Goal: Task Accomplishment & Management: Manage account settings

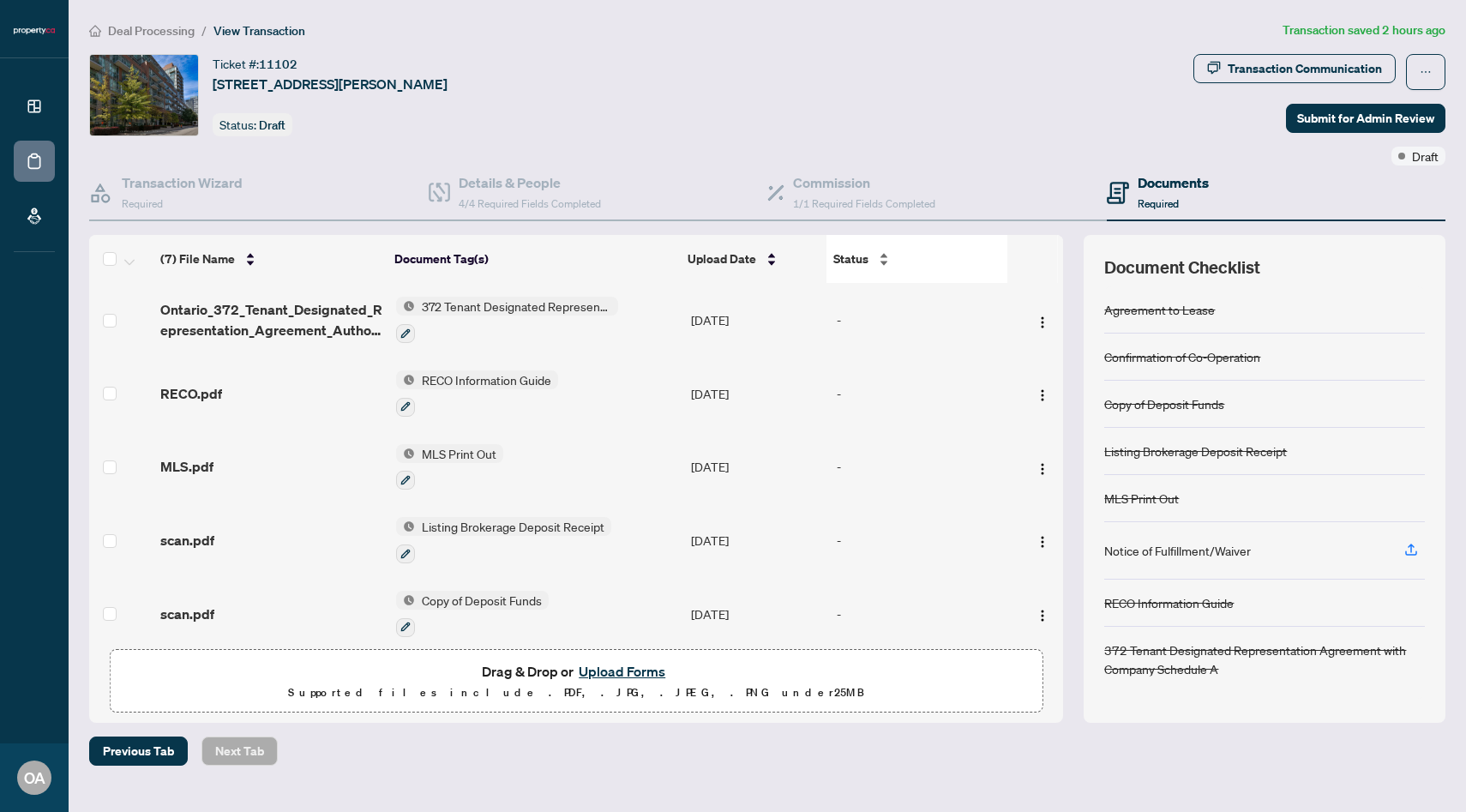
click at [865, 268] on div "Status" at bounding box center [917, 259] width 167 height 18
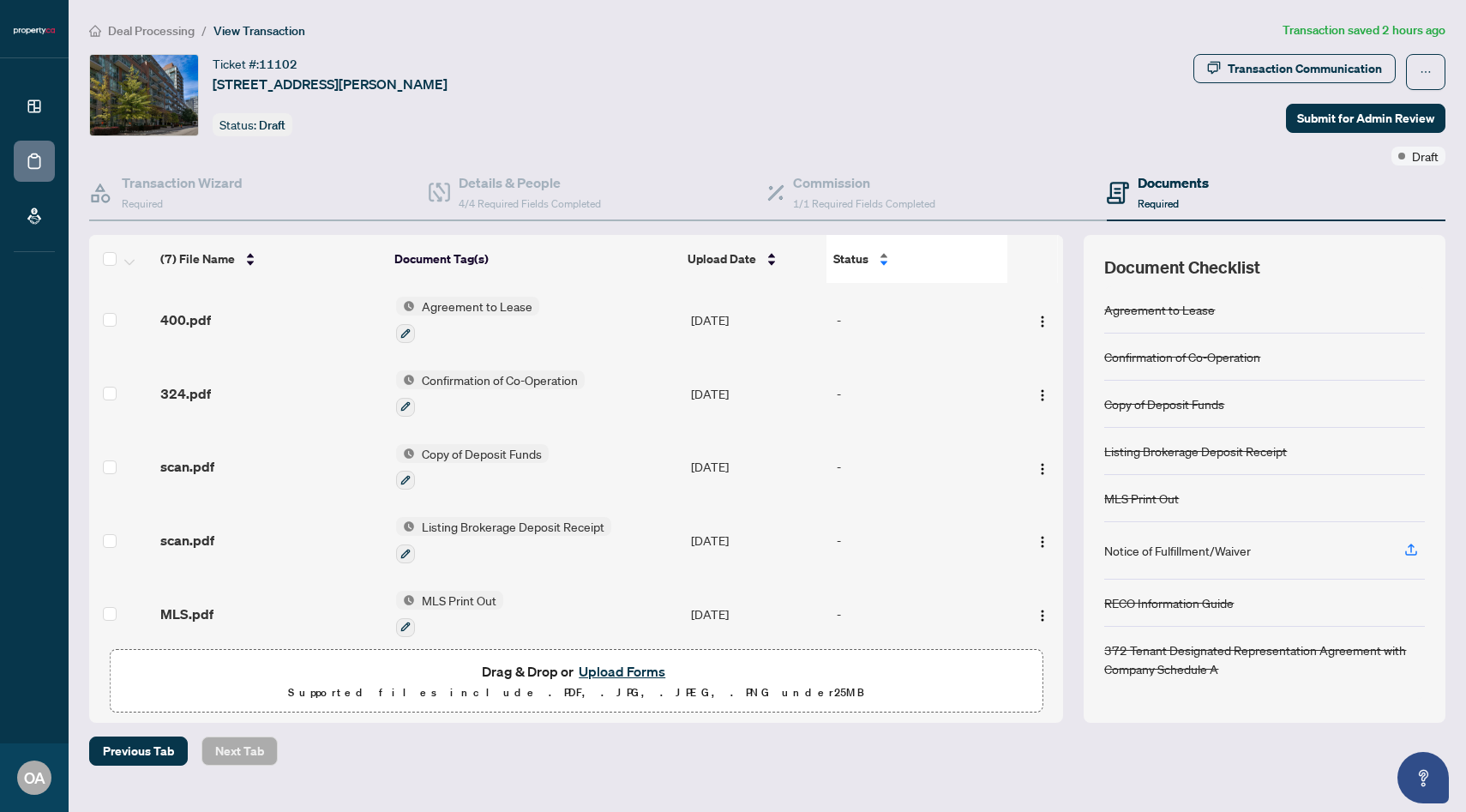
click at [873, 264] on div "Status" at bounding box center [917, 259] width 167 height 18
click at [1370, 129] on span "Submit for Admin Review" at bounding box center [1366, 118] width 137 height 28
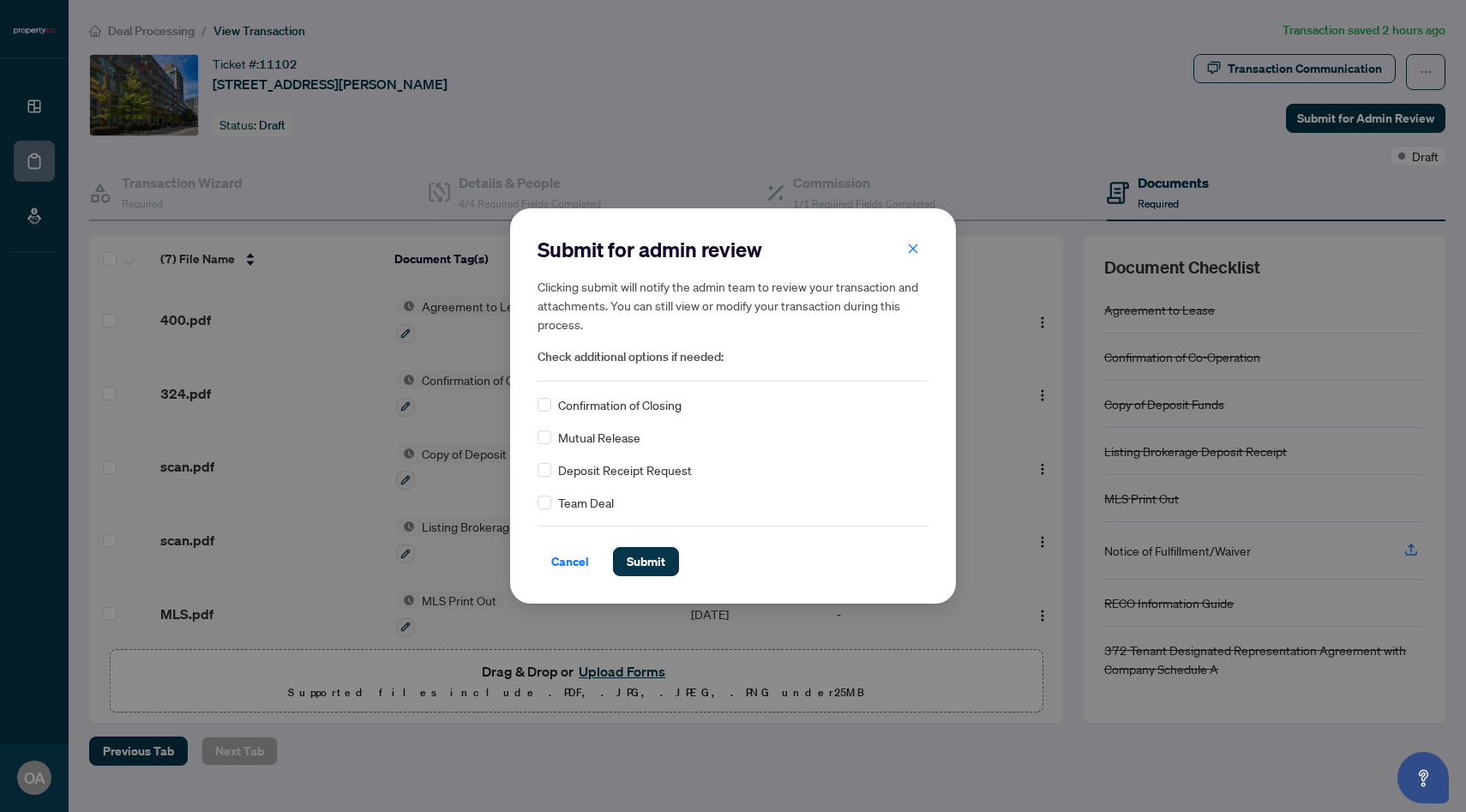
click at [612, 398] on span "Confirmation of Closing" at bounding box center [621, 404] width 124 height 18
click at [559, 412] on span "Confirmation of Closing" at bounding box center [621, 404] width 124 height 18
click at [576, 405] on span "Confirmation of Closing" at bounding box center [621, 404] width 124 height 18
click at [921, 266] on div "Submit for admin review Clicking submit will notify the admin team to review yo…" at bounding box center [733, 309] width 391 height 146
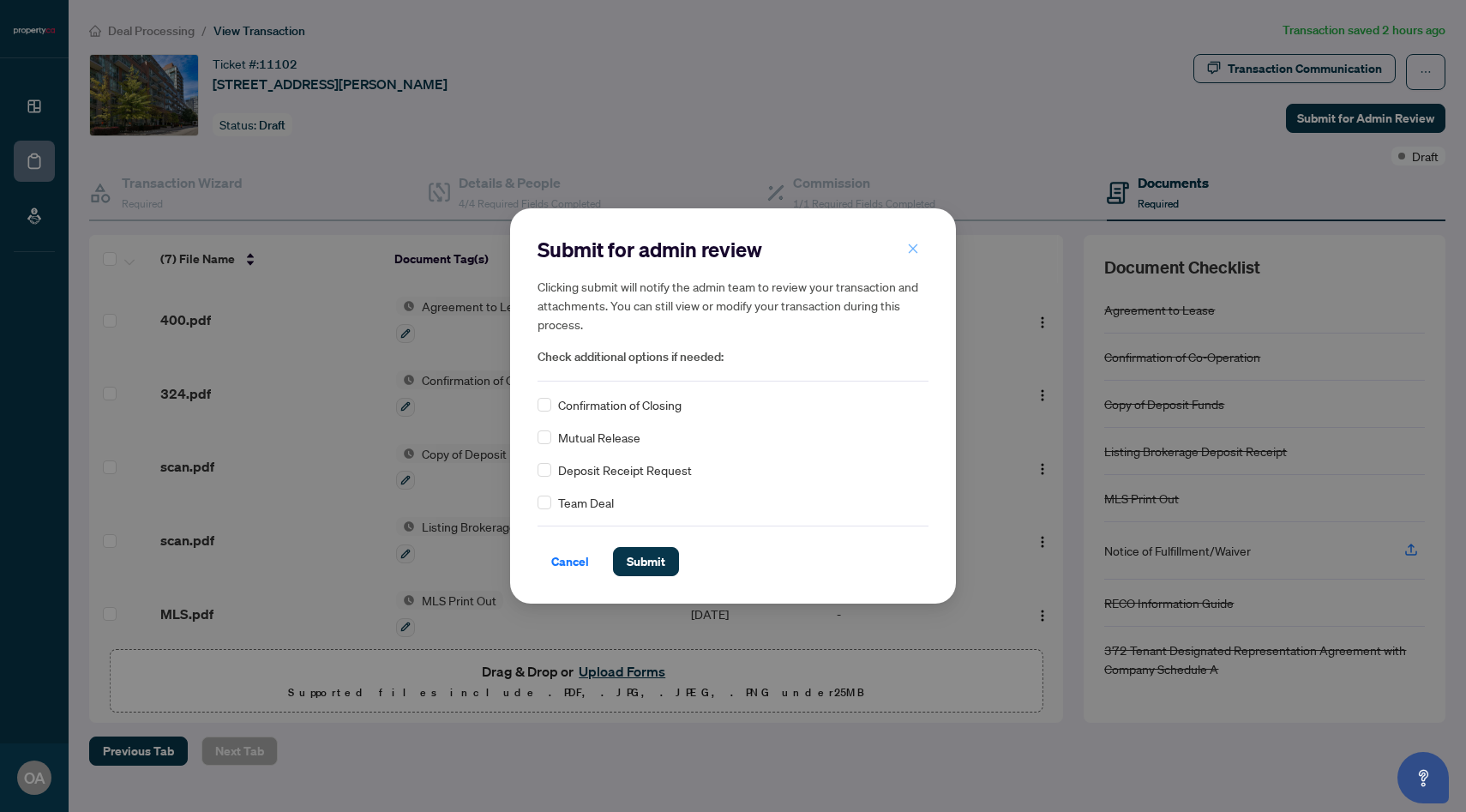
click at [916, 255] on span "button" at bounding box center [913, 249] width 12 height 28
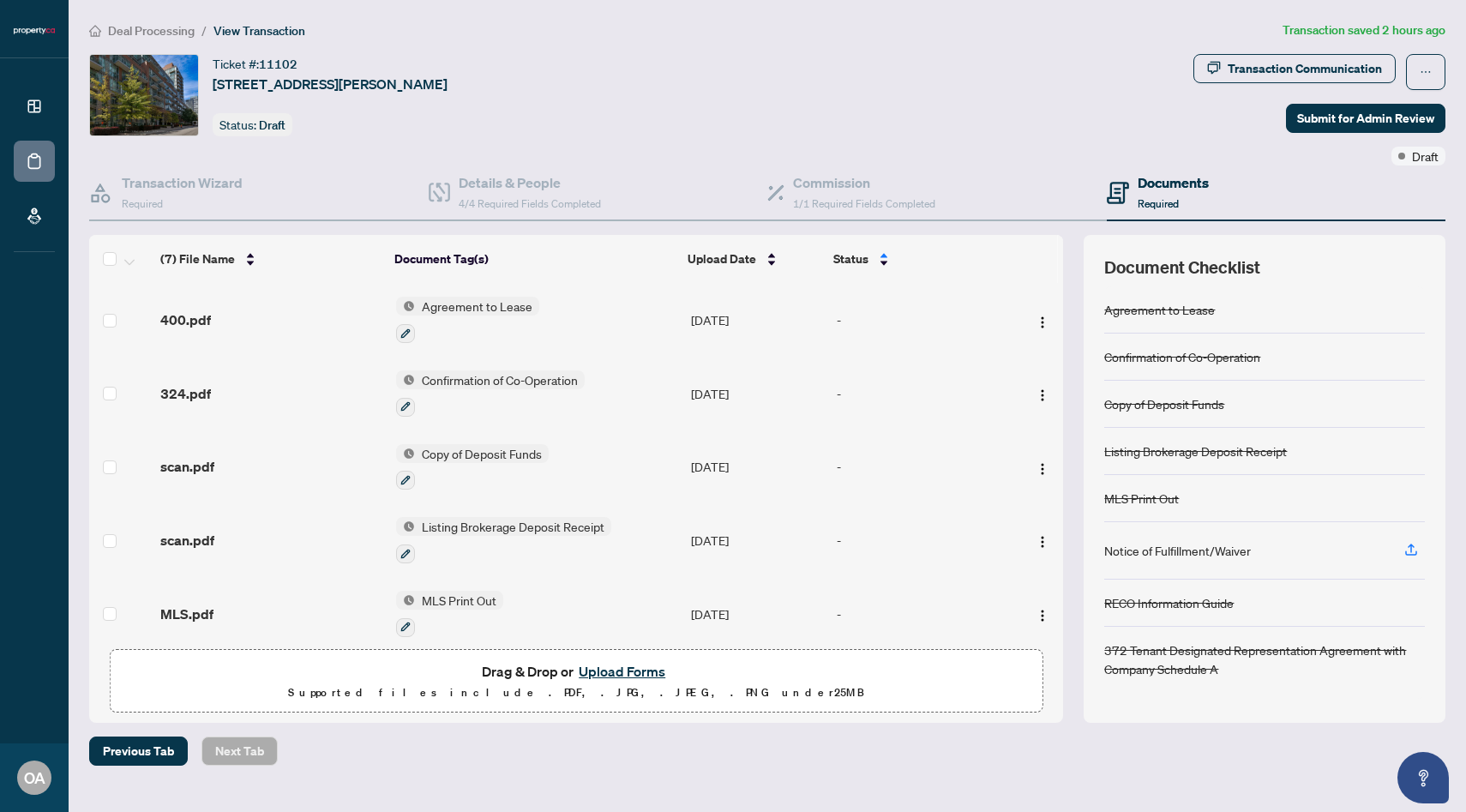
click at [653, 676] on button "Upload Forms" at bounding box center [622, 671] width 97 height 22
click at [633, 673] on button "Upload Forms" at bounding box center [622, 671] width 97 height 22
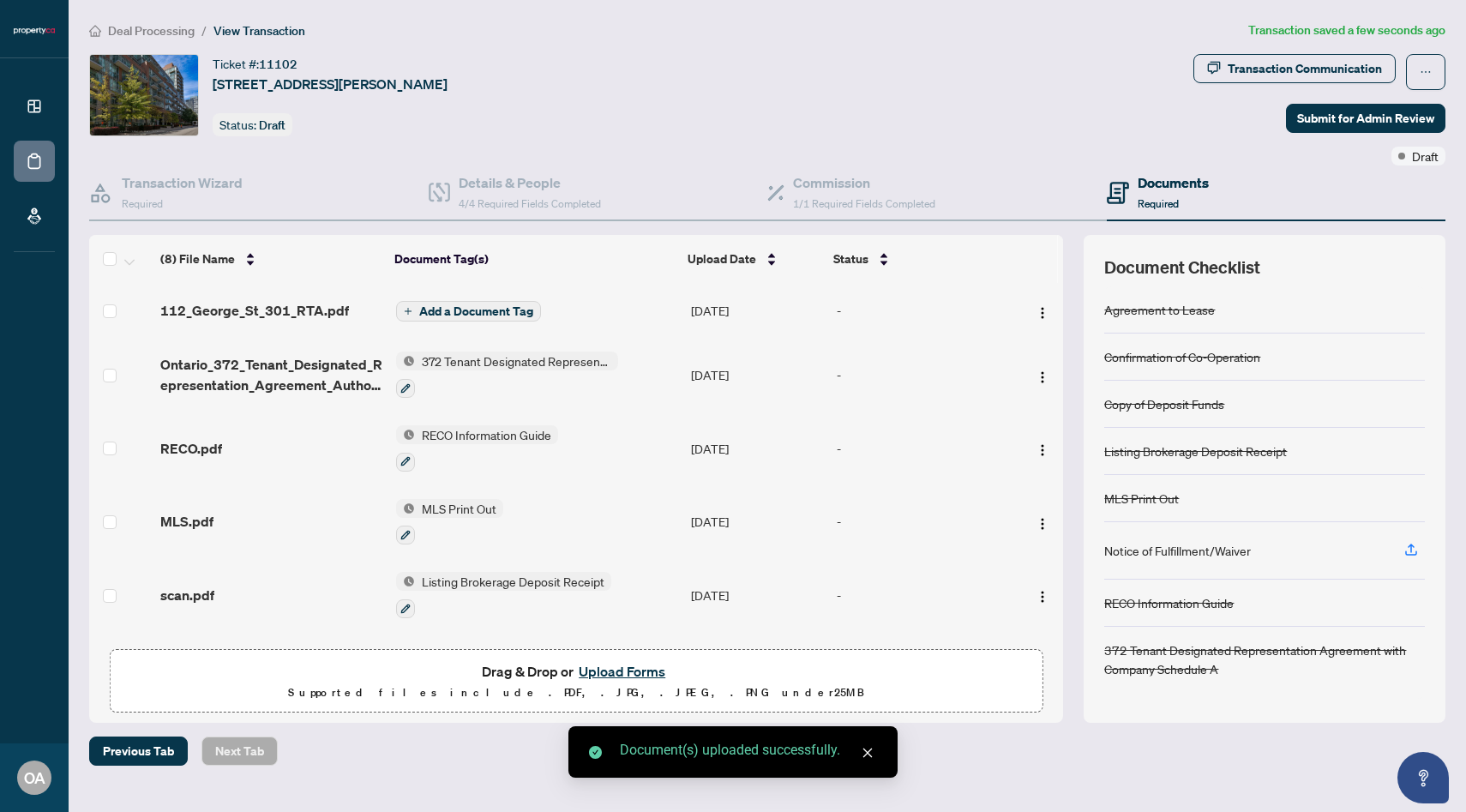
click at [476, 319] on td "Add a Document Tag" at bounding box center [536, 310] width 295 height 55
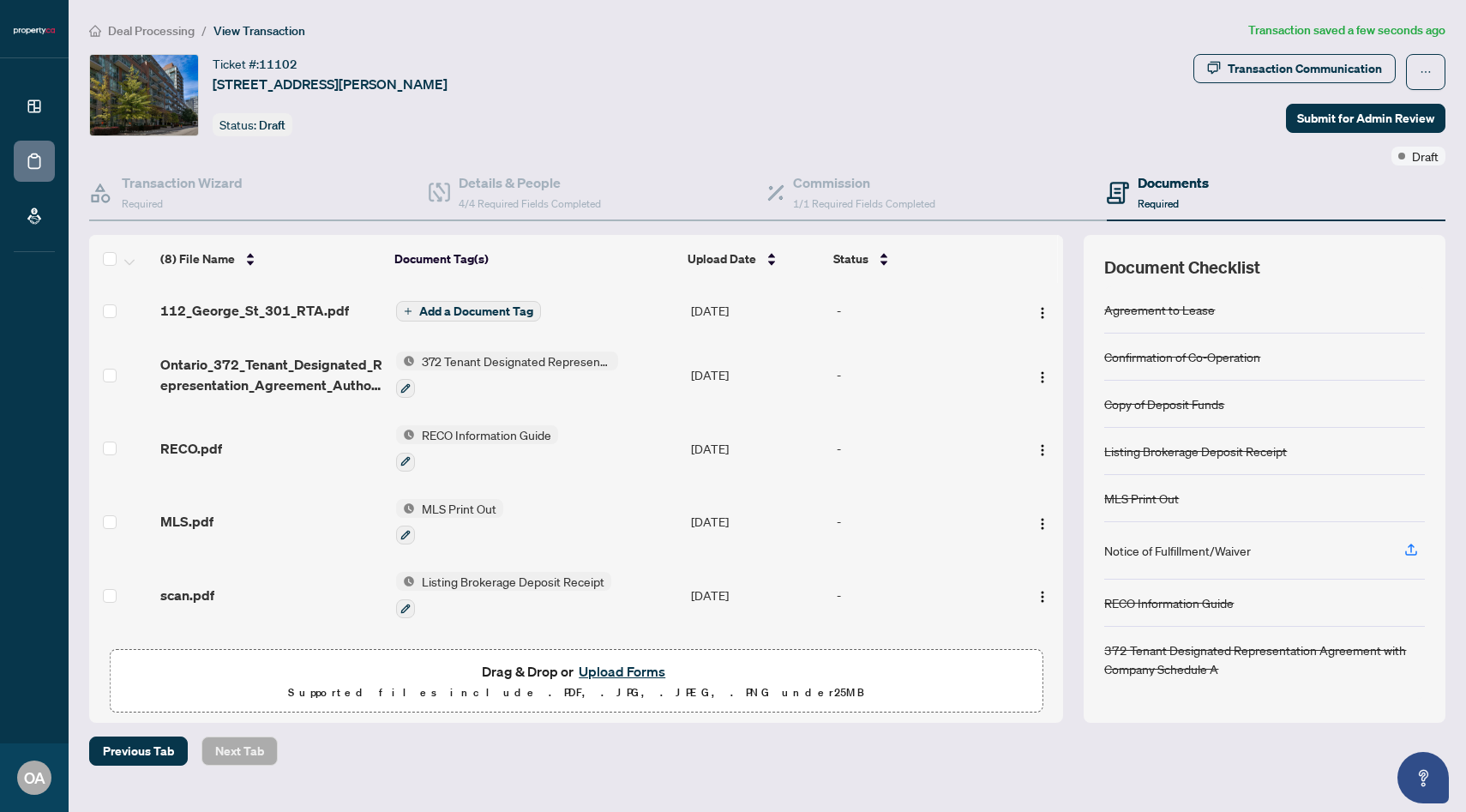
click at [506, 300] on div "Add a Document Tag" at bounding box center [468, 311] width 145 height 22
click at [508, 309] on span "Add a Document Tag" at bounding box center [475, 311] width 114 height 12
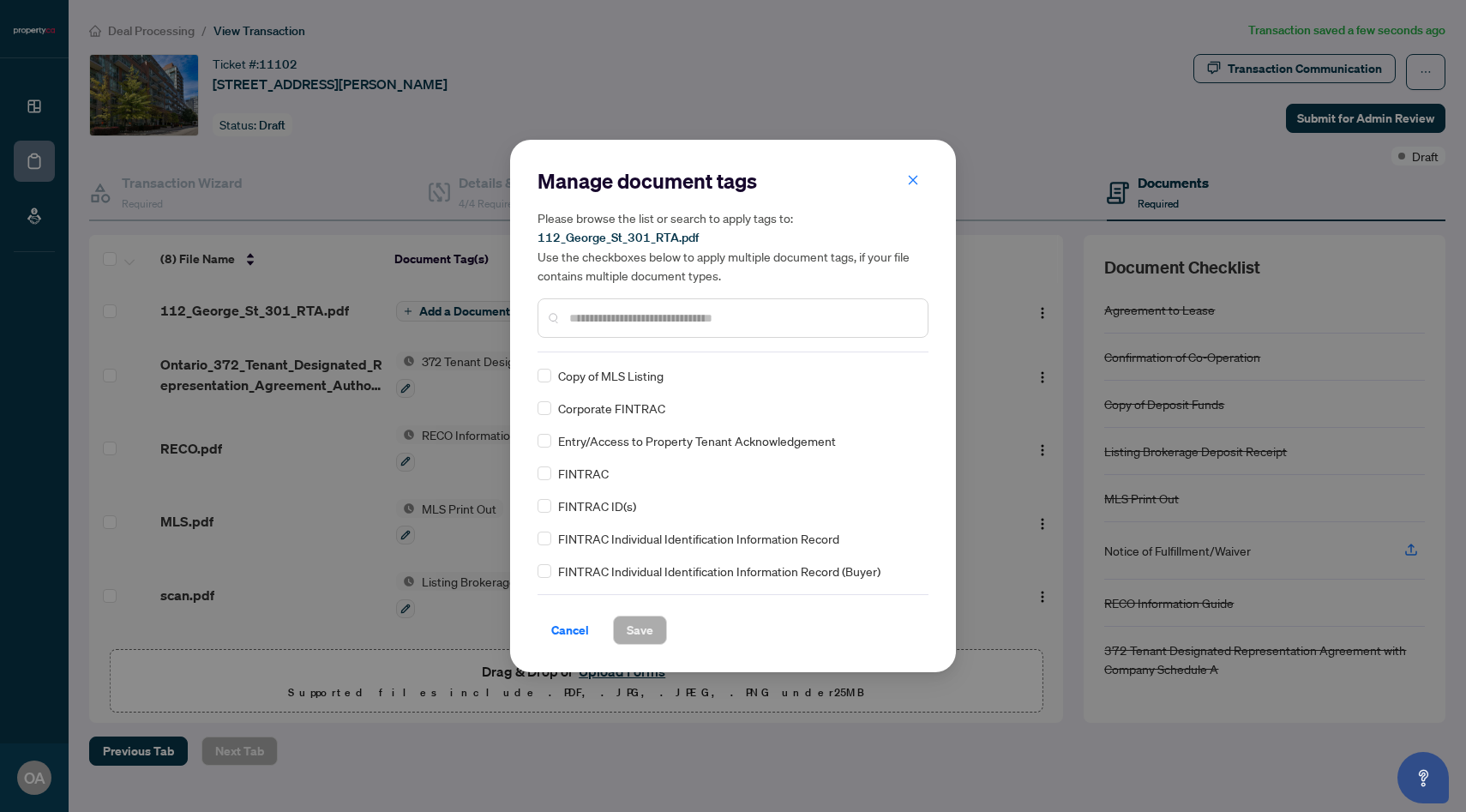
scroll to position [676, 0]
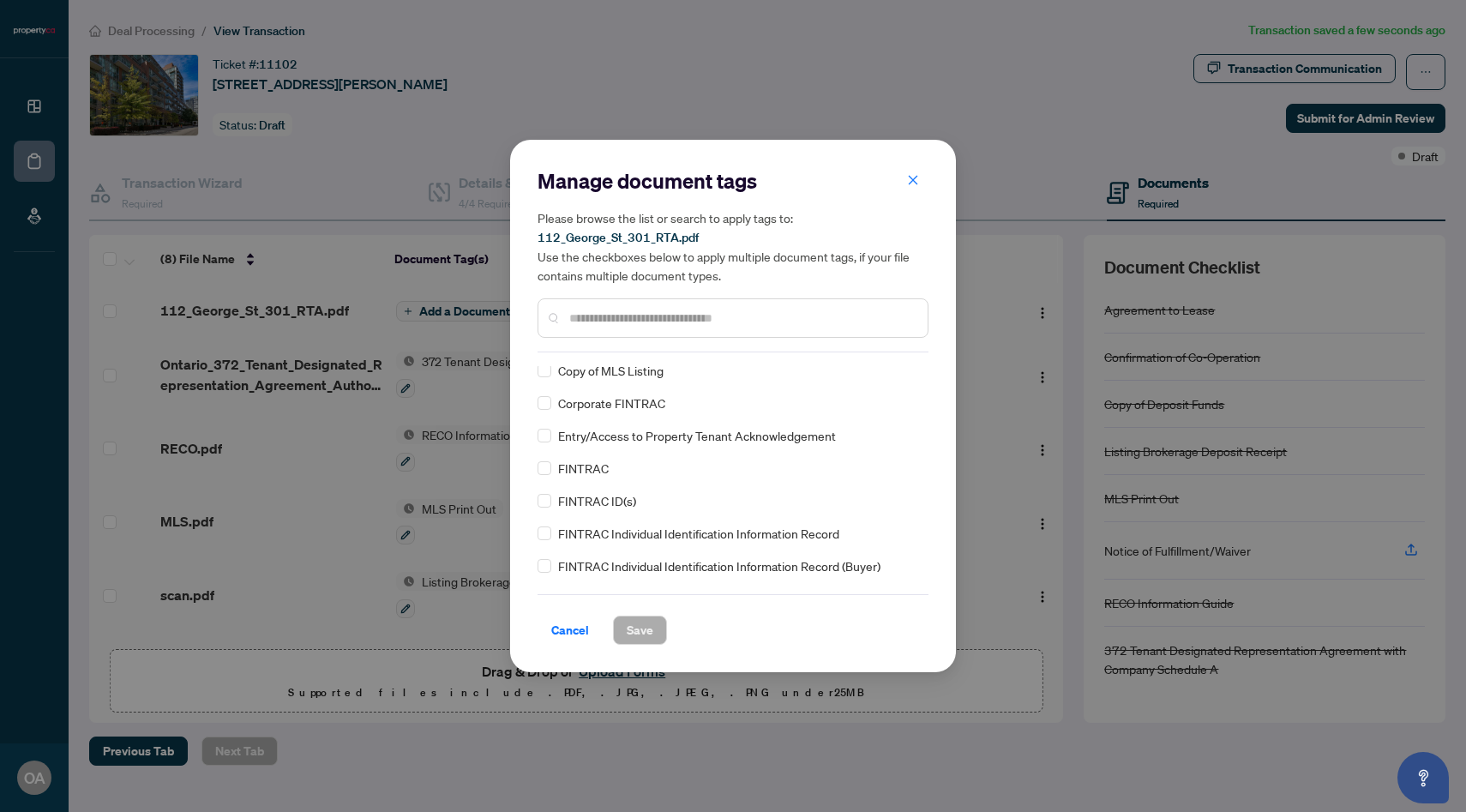
click at [664, 309] on input "text" at bounding box center [742, 318] width 345 height 18
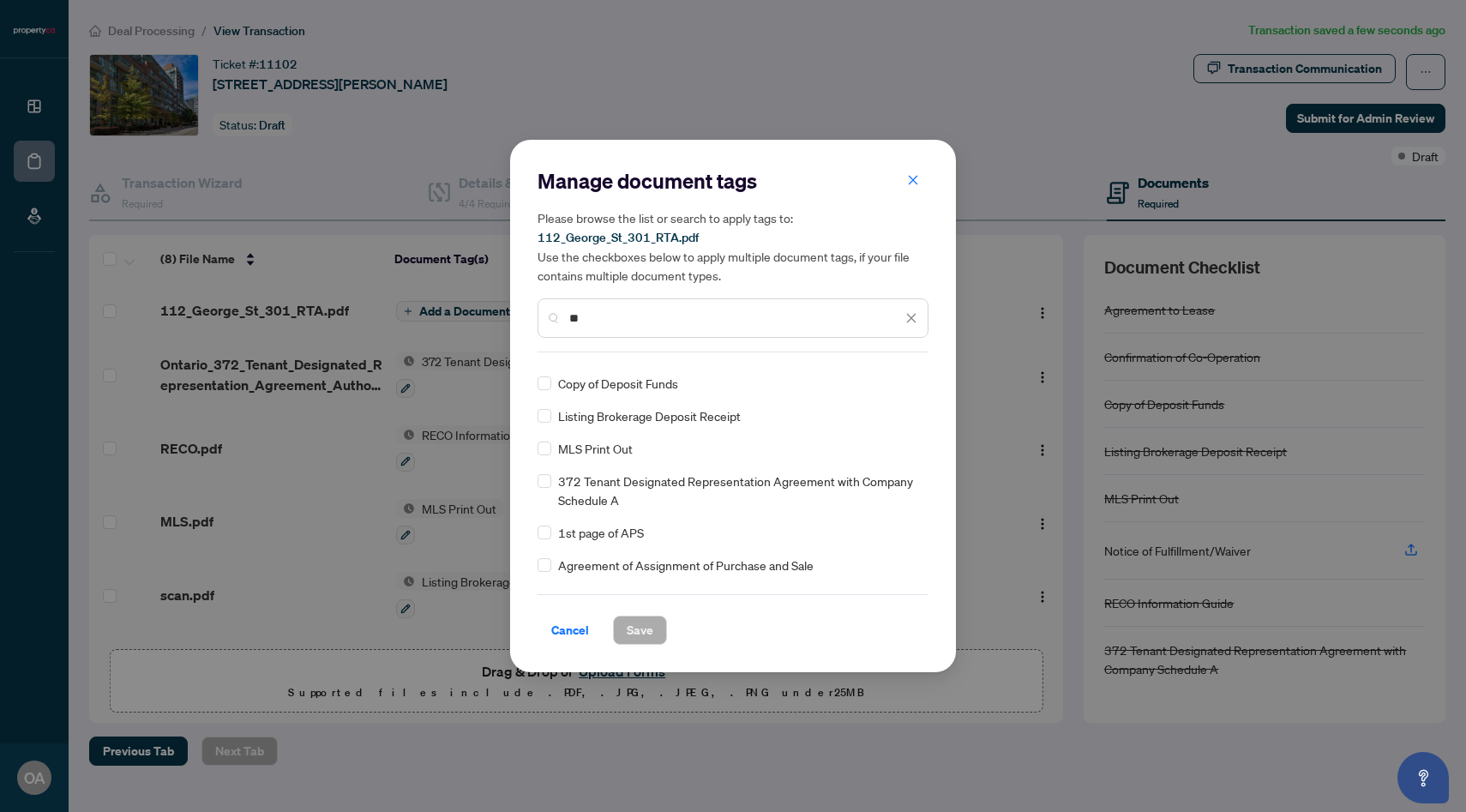
scroll to position [0, 0]
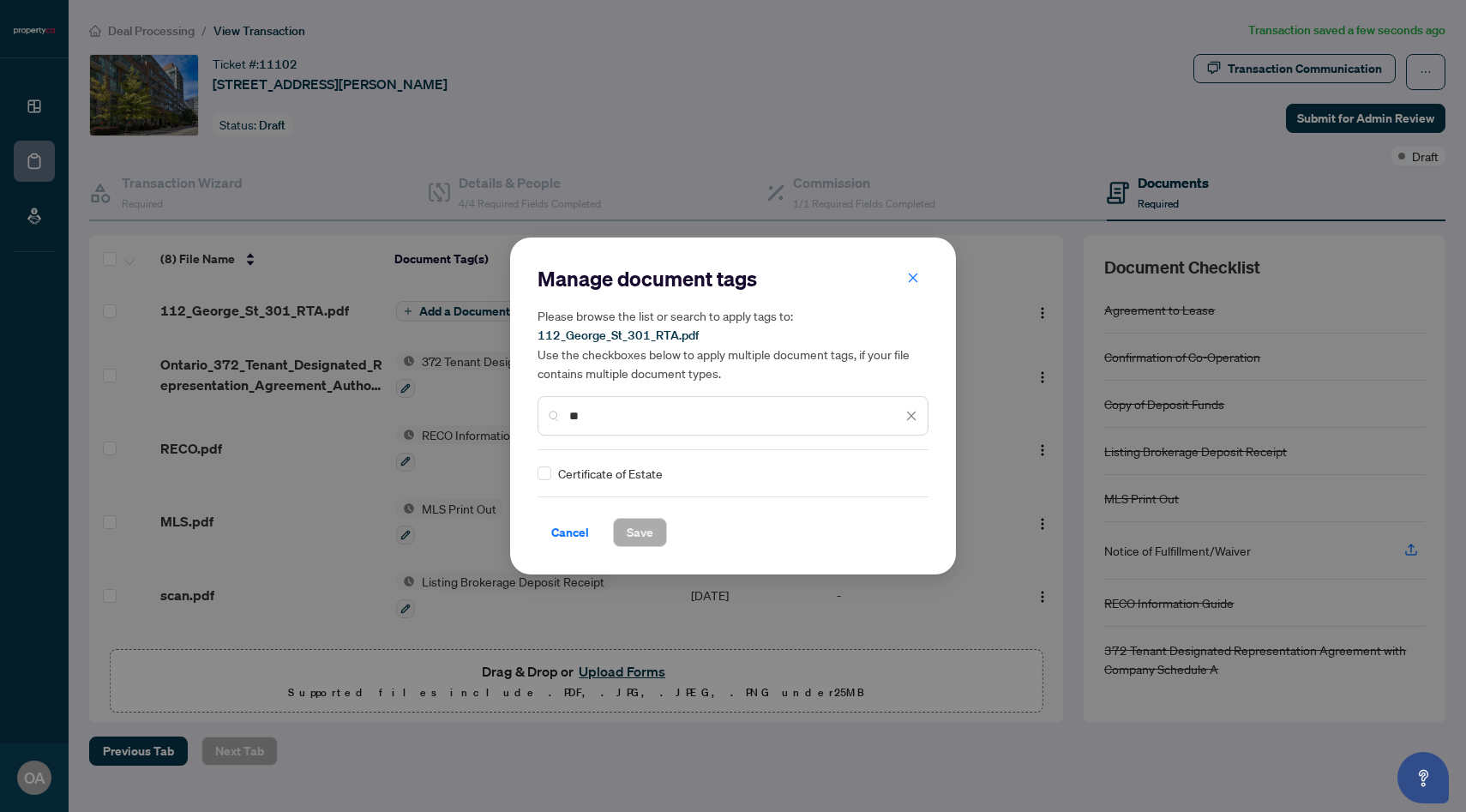
type input "*"
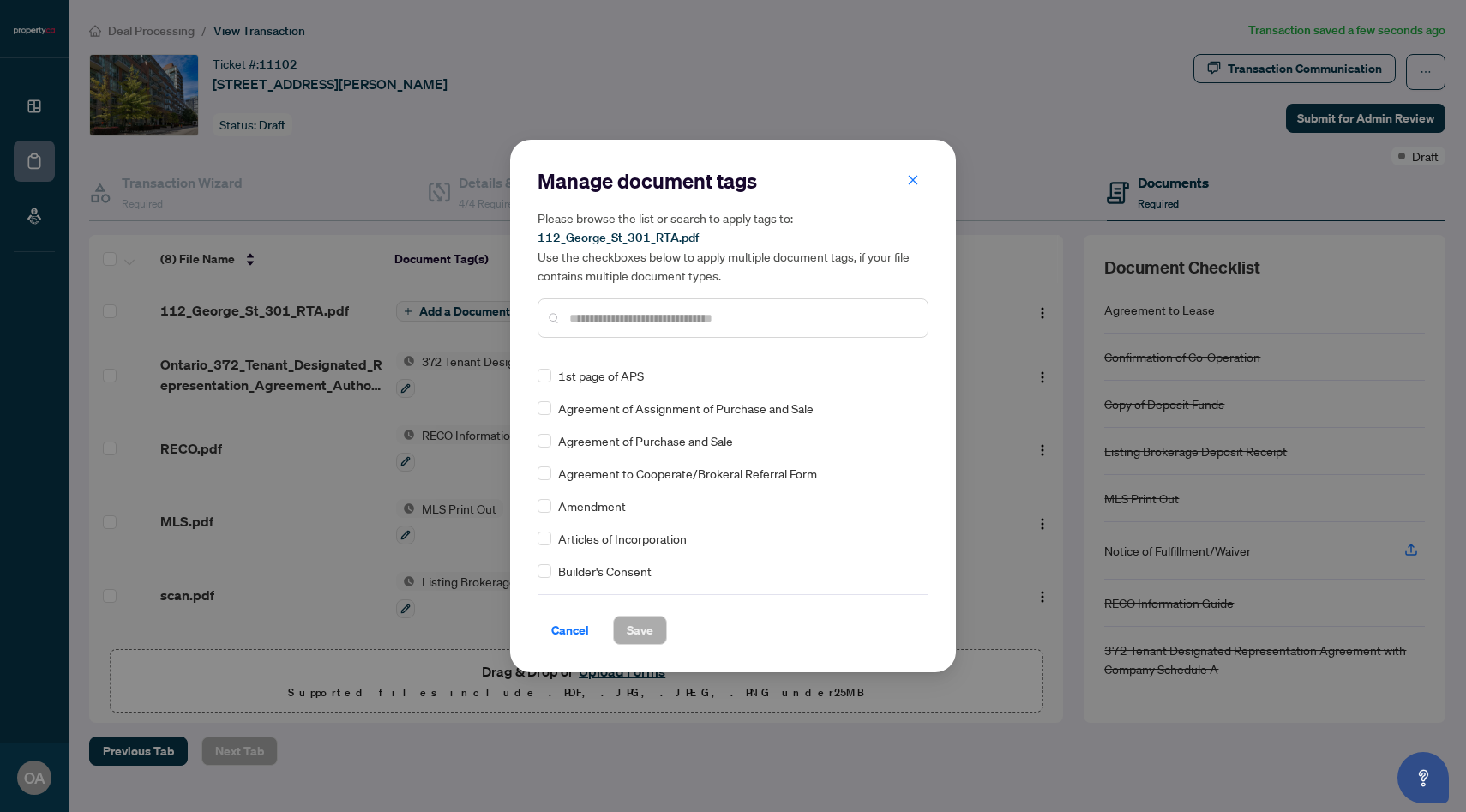
scroll to position [280, 0]
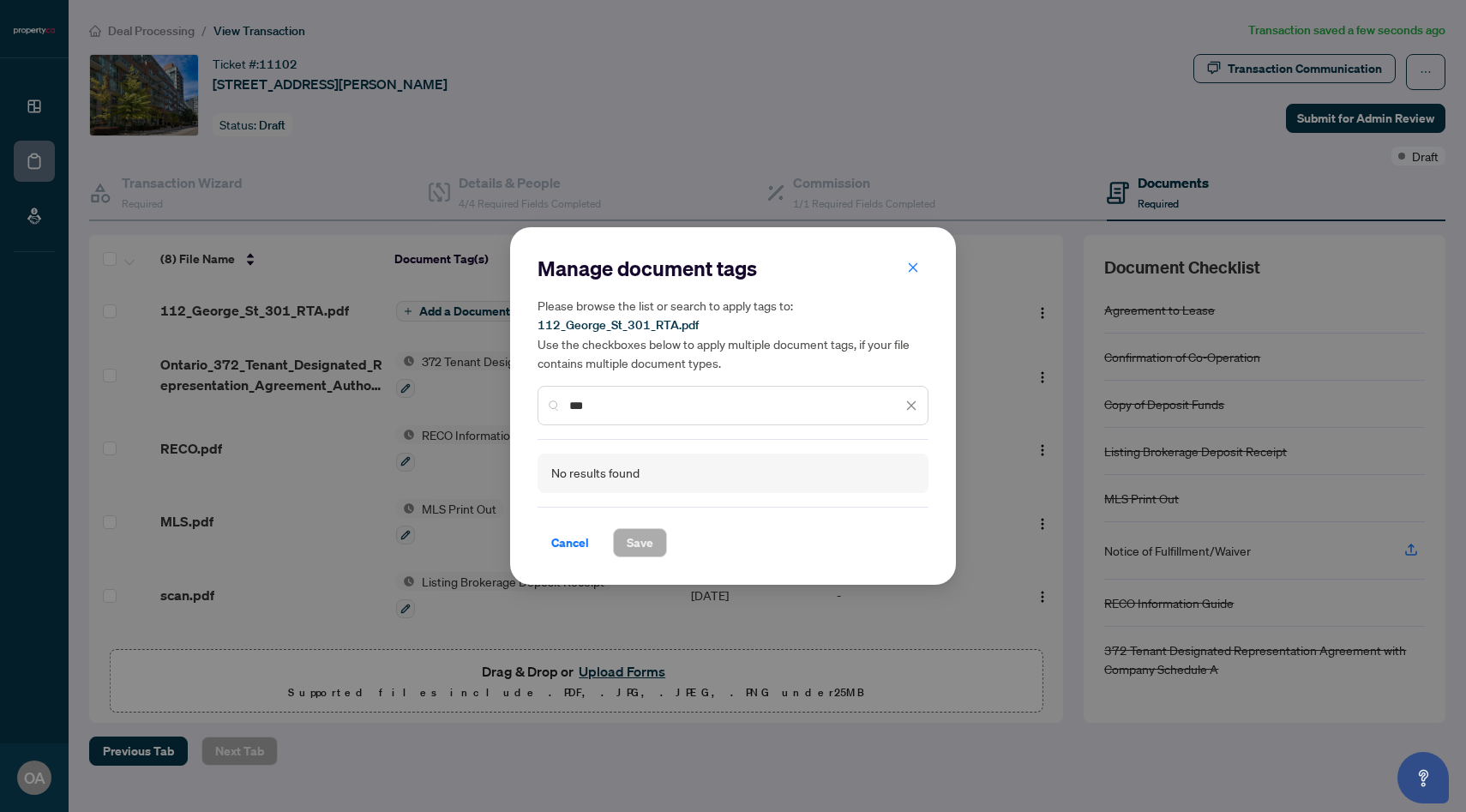
type input "***"
click at [905, 400] on icon "close" at bounding box center [911, 405] width 12 height 12
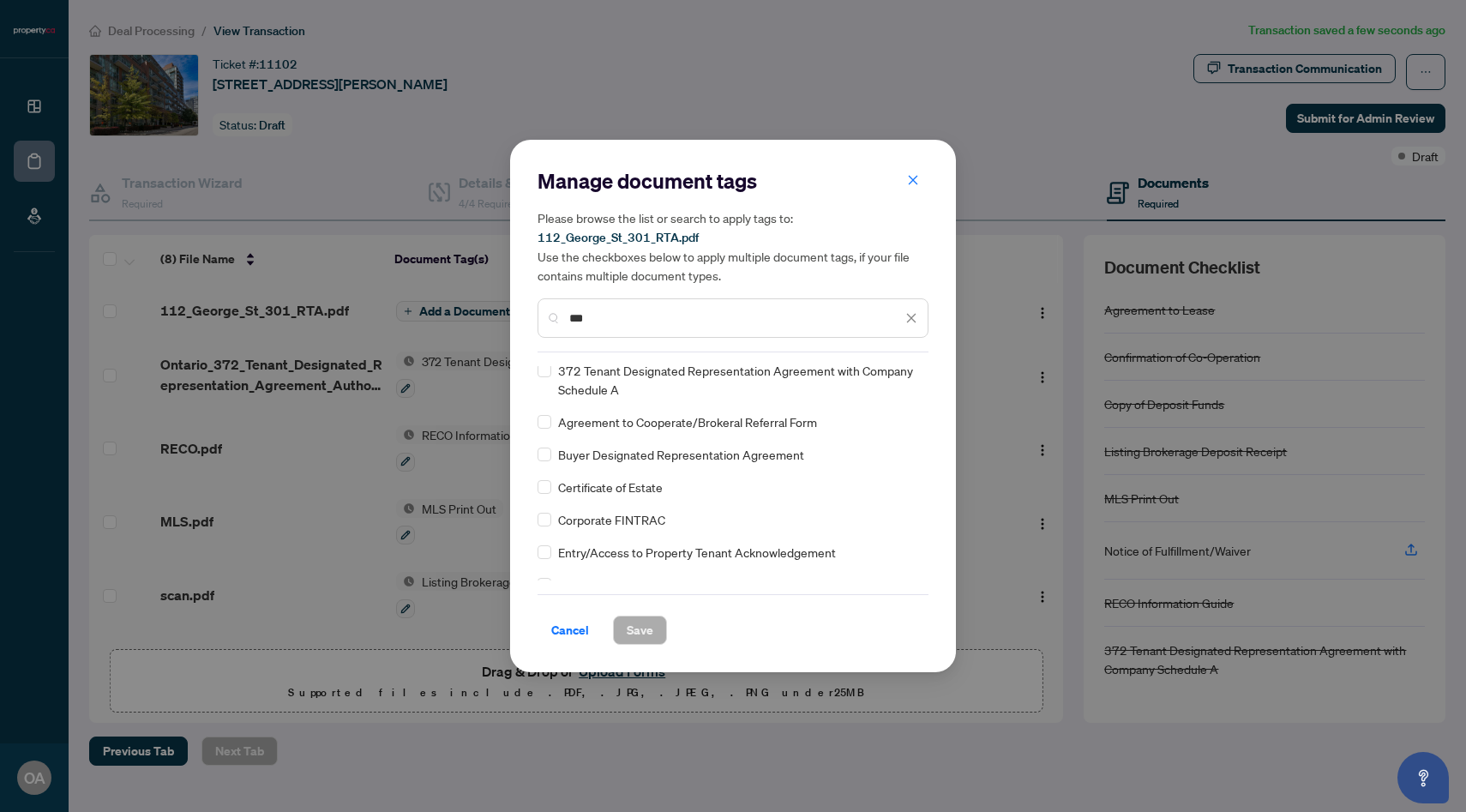
scroll to position [0, 0]
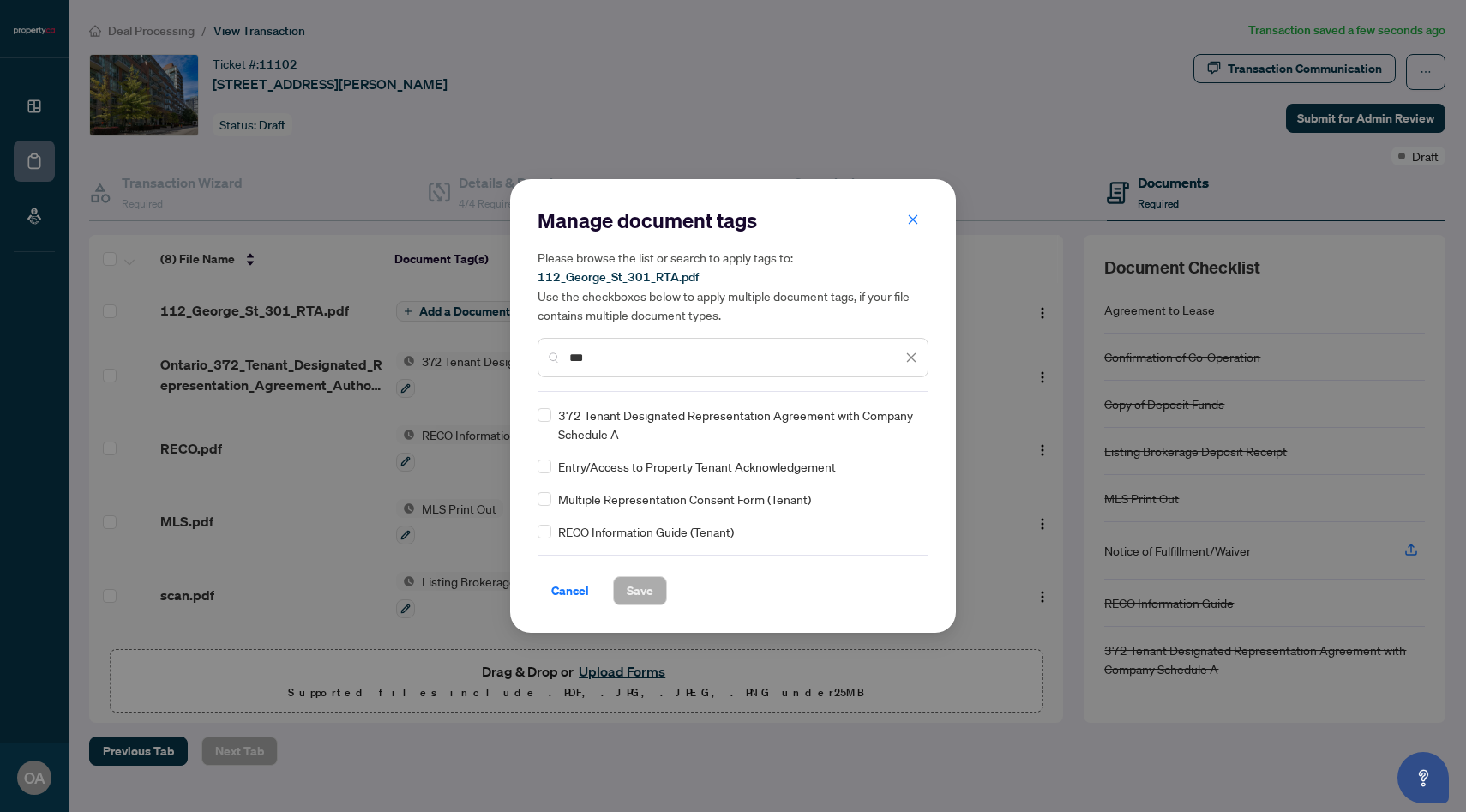
type input "***"
click at [905, 342] on div "***" at bounding box center [733, 357] width 391 height 40
click at [911, 347] on div "***" at bounding box center [733, 357] width 391 height 40
click at [911, 354] on icon "close" at bounding box center [911, 357] width 12 height 12
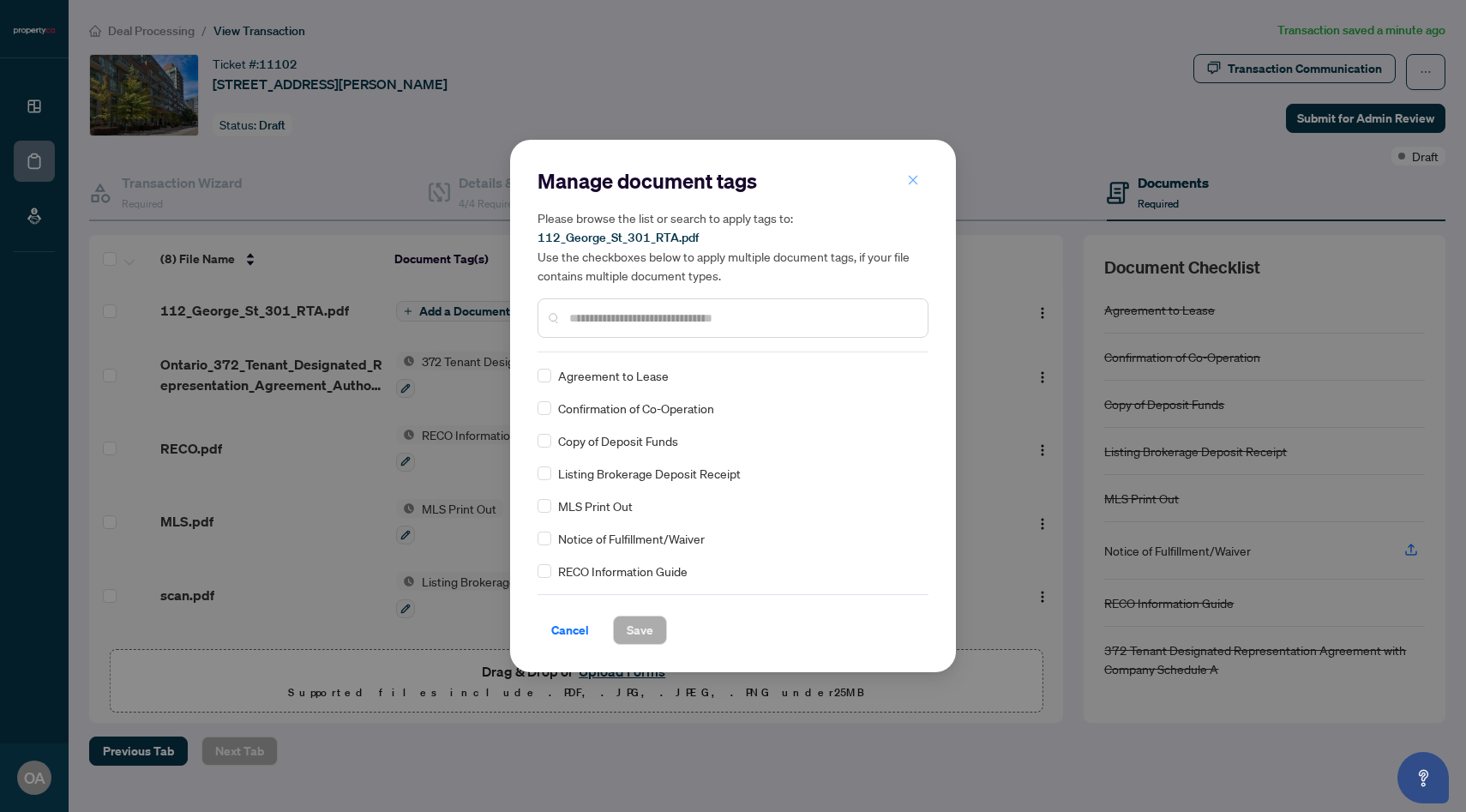
click at [911, 168] on span "button" at bounding box center [913, 180] width 12 height 28
